Goal: Task Accomplishment & Management: Manage account settings

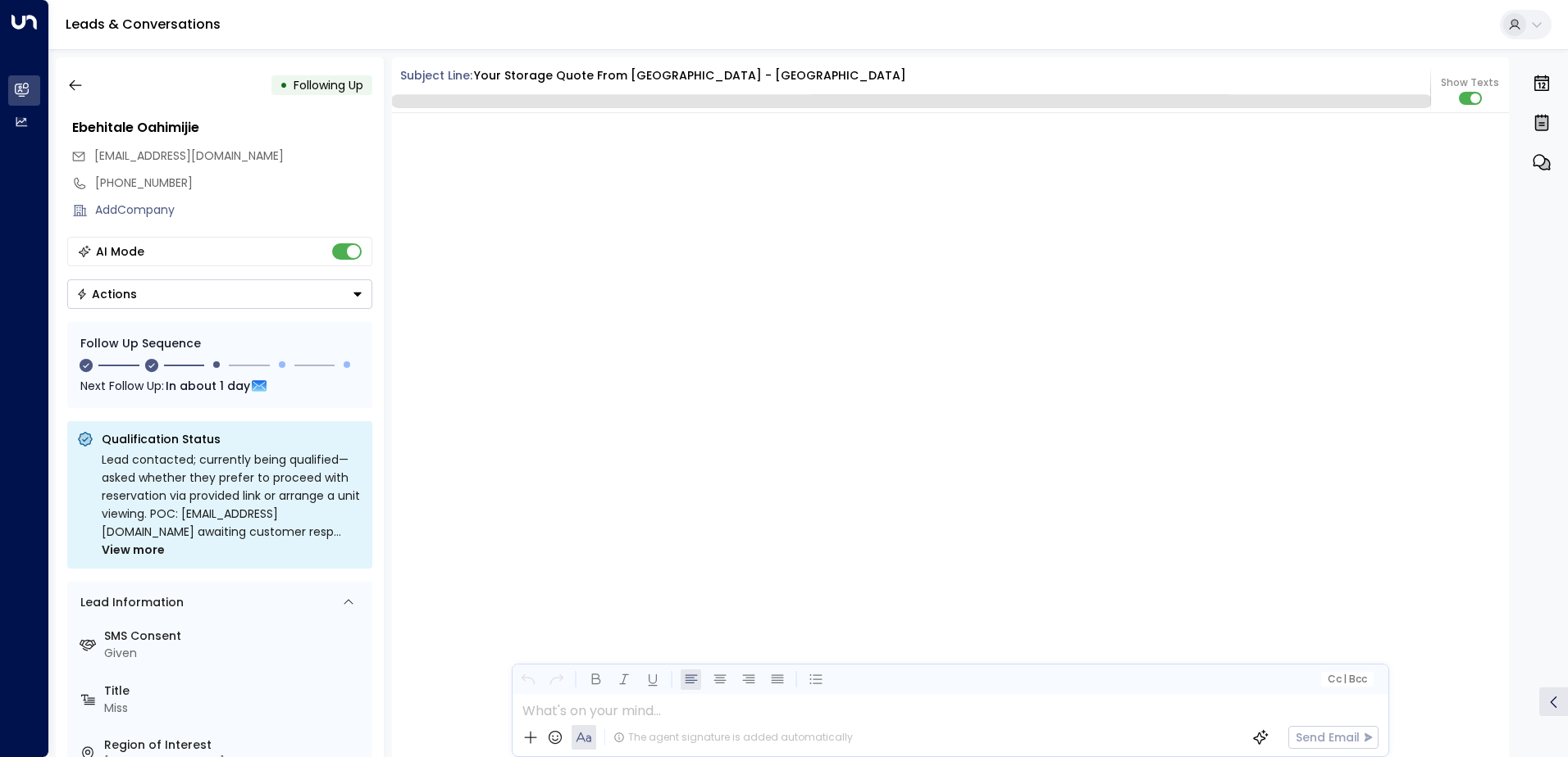
scroll to position [1562, 0]
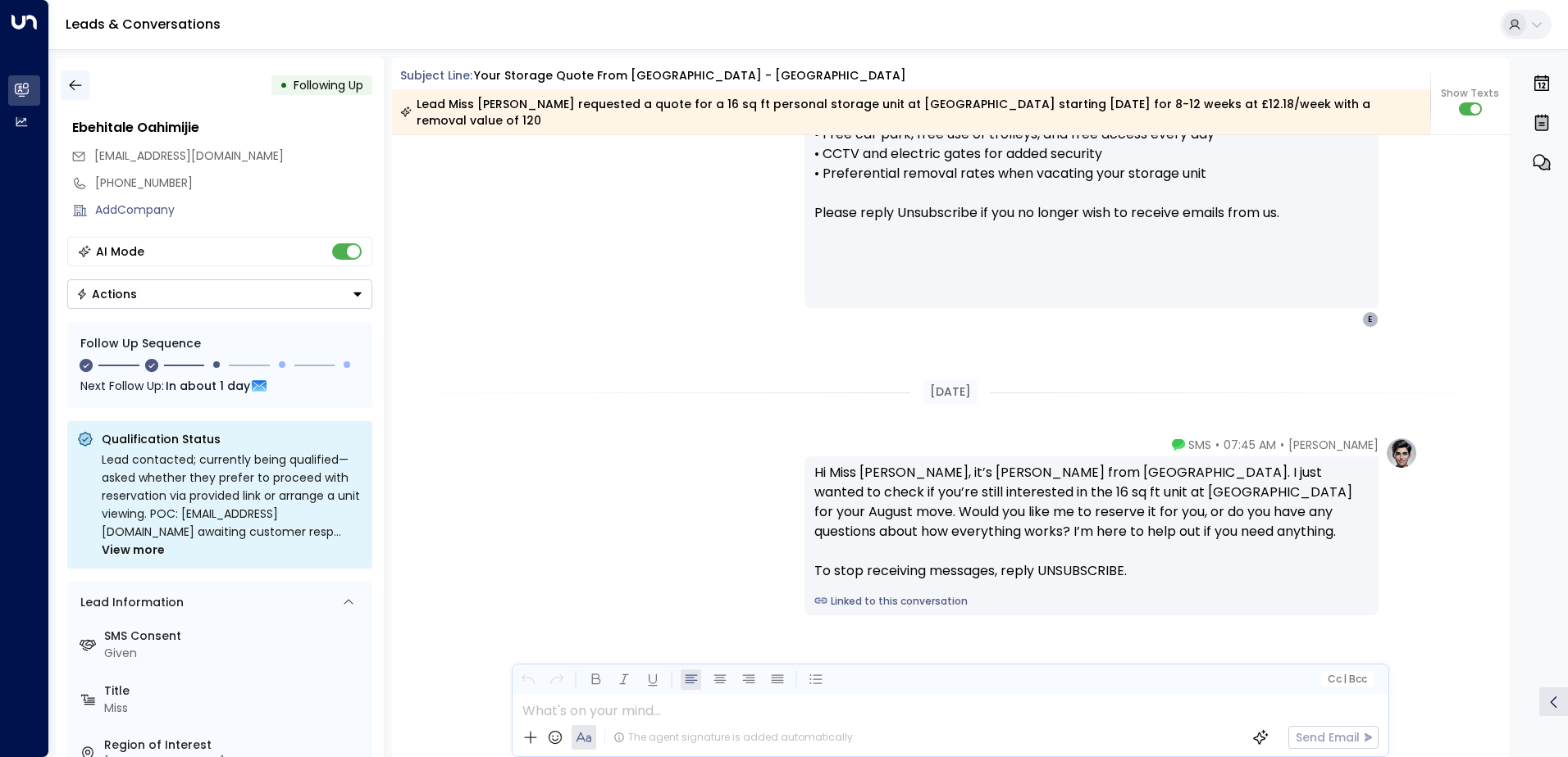
click at [74, 78] on icon "button" at bounding box center [75, 85] width 16 height 16
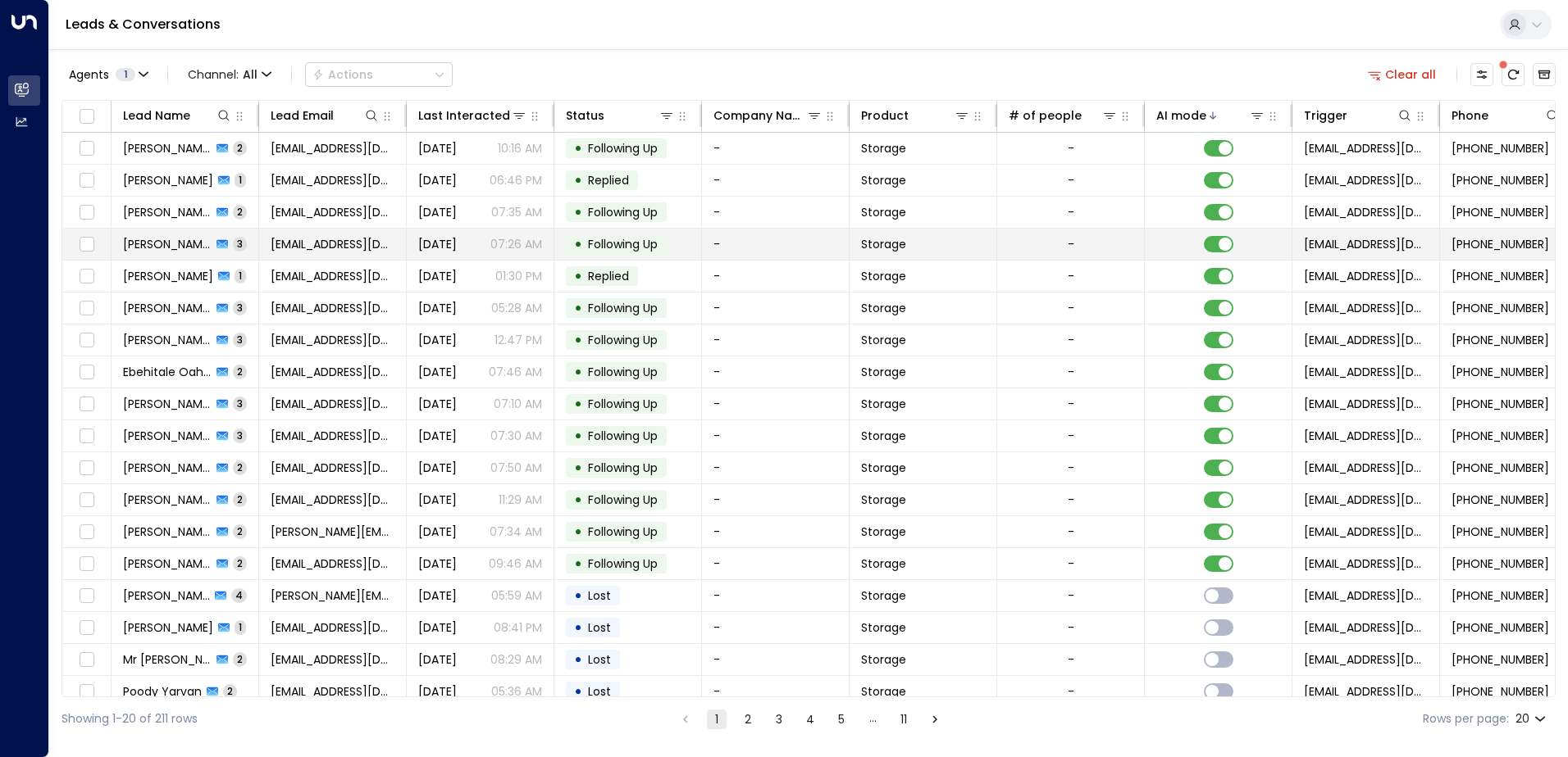
click at [614, 252] on div "• Following Up" at bounding box center [616, 244] width 101 height 19
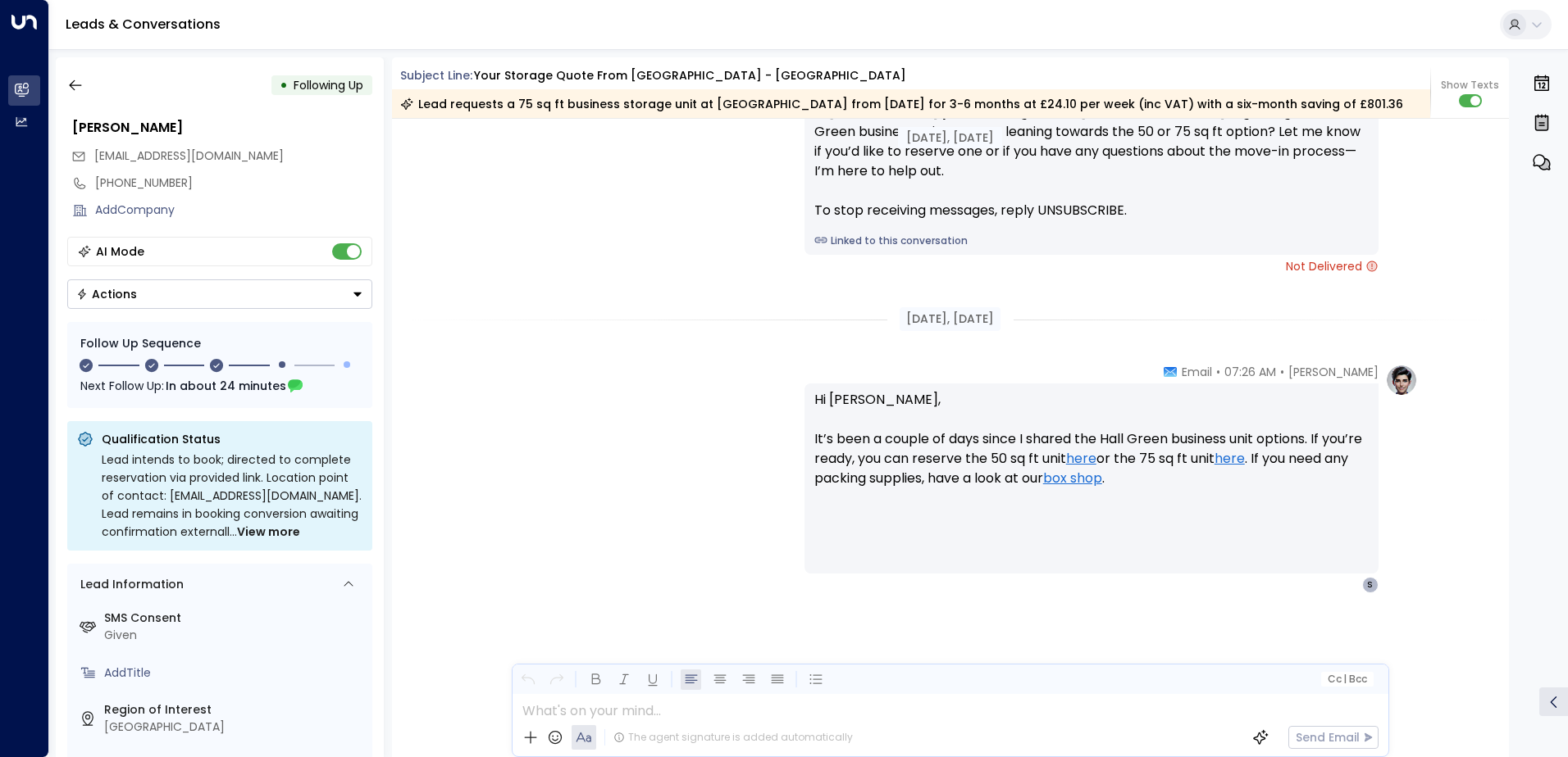
scroll to position [1939, 0]
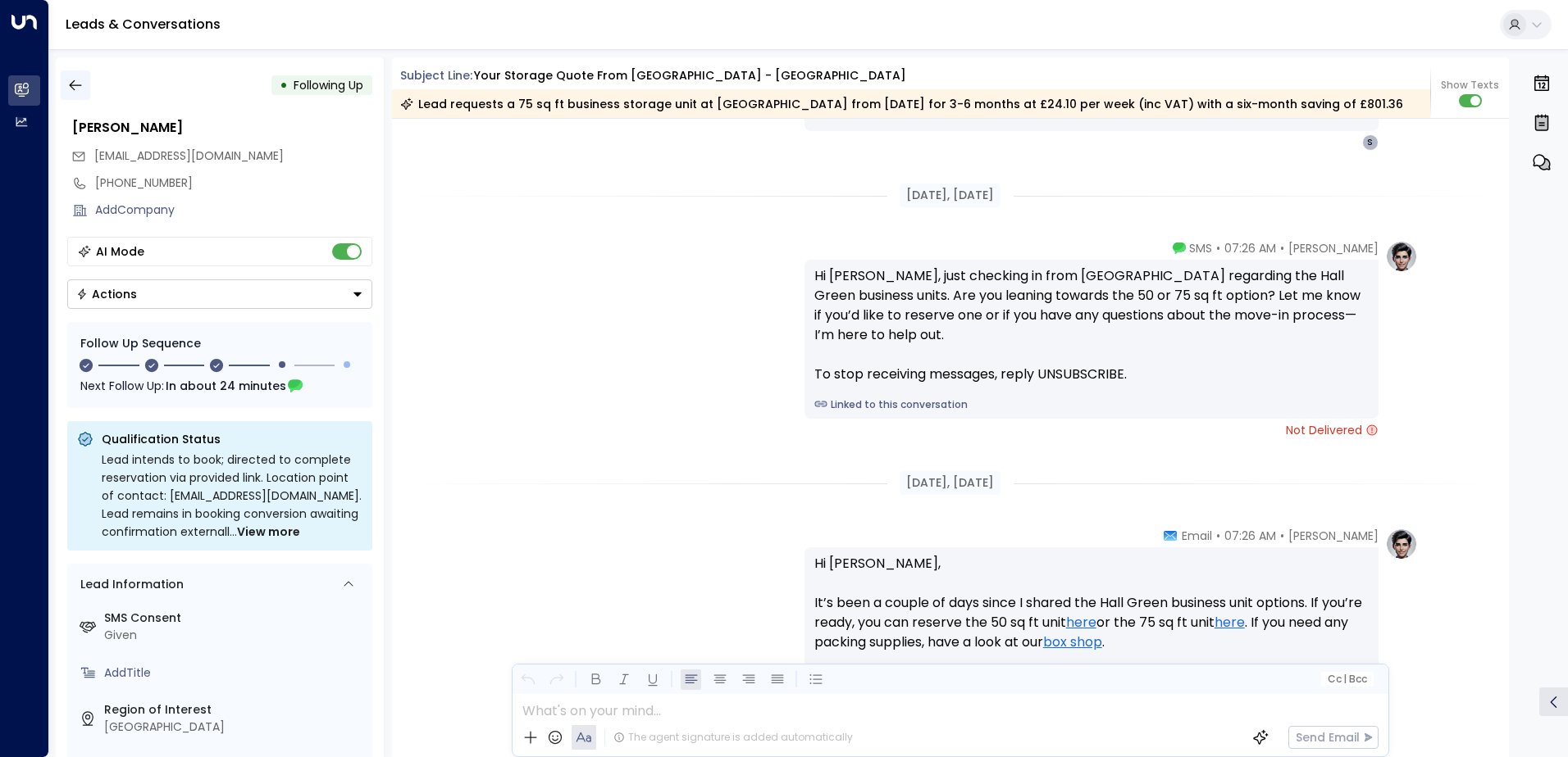
click at [75, 75] on button "button" at bounding box center [75, 85] width 30 height 30
